Goal: Task Accomplishment & Management: Use online tool/utility

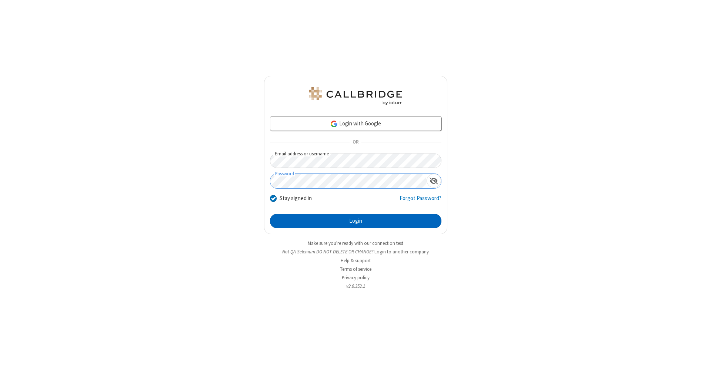
click at [355, 221] on button "Login" at bounding box center [355, 221] width 171 height 15
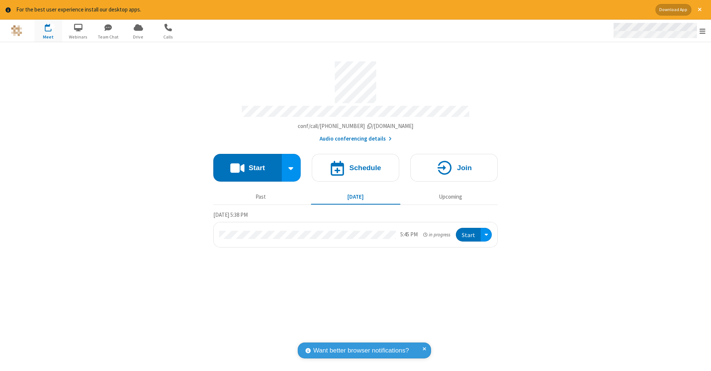
click at [702, 31] on span "Open menu" at bounding box center [702, 30] width 6 height 7
click at [138, 37] on span "Drive" at bounding box center [138, 37] width 28 height 7
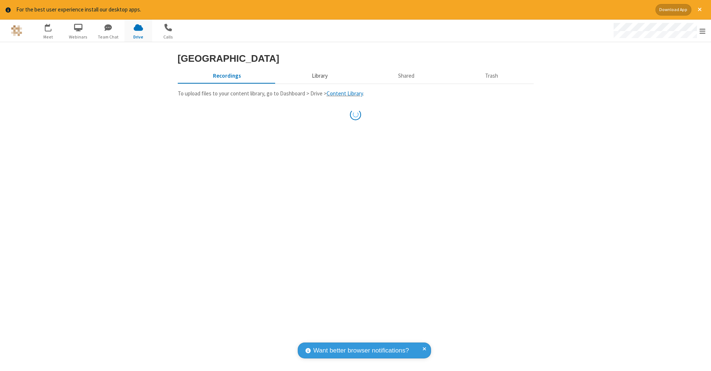
click at [318, 83] on button "Library" at bounding box center [319, 76] width 87 height 14
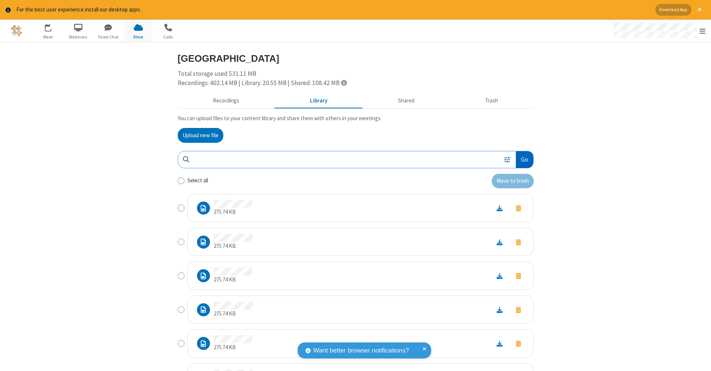
click at [521, 158] on button "Go" at bounding box center [524, 159] width 17 height 17
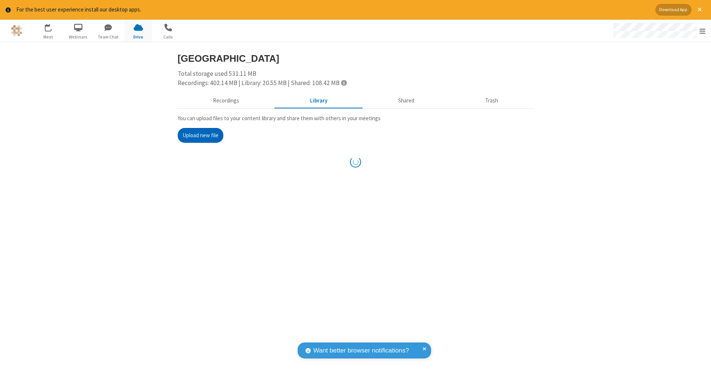
click at [200, 134] on button "Upload new file" at bounding box center [201, 135] width 46 height 15
